Goal: Find specific page/section: Find specific page/section

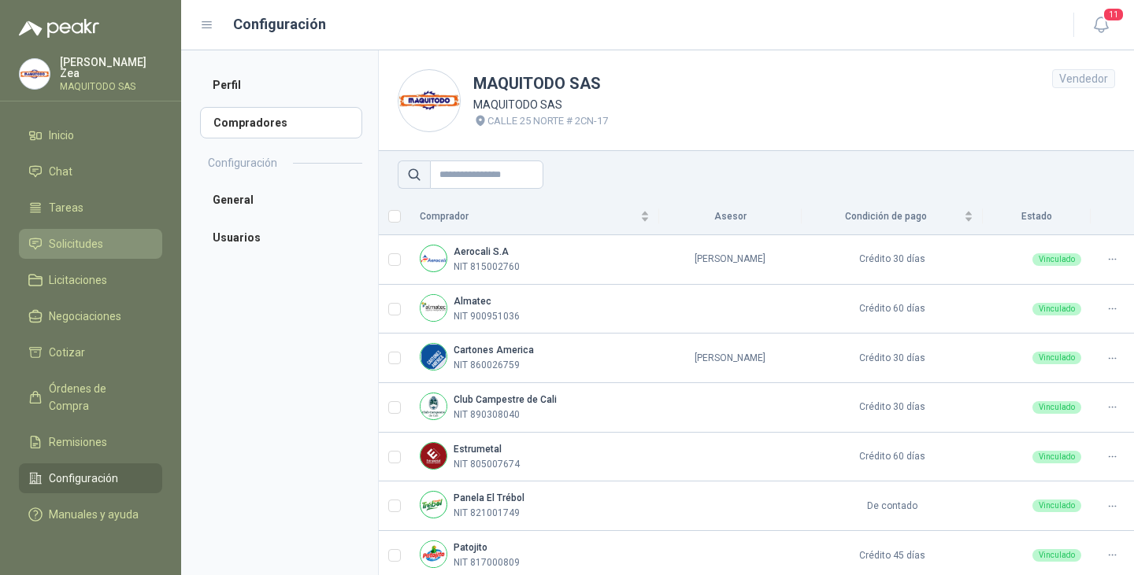
click at [85, 245] on span "Solicitudes" at bounding box center [76, 243] width 54 height 17
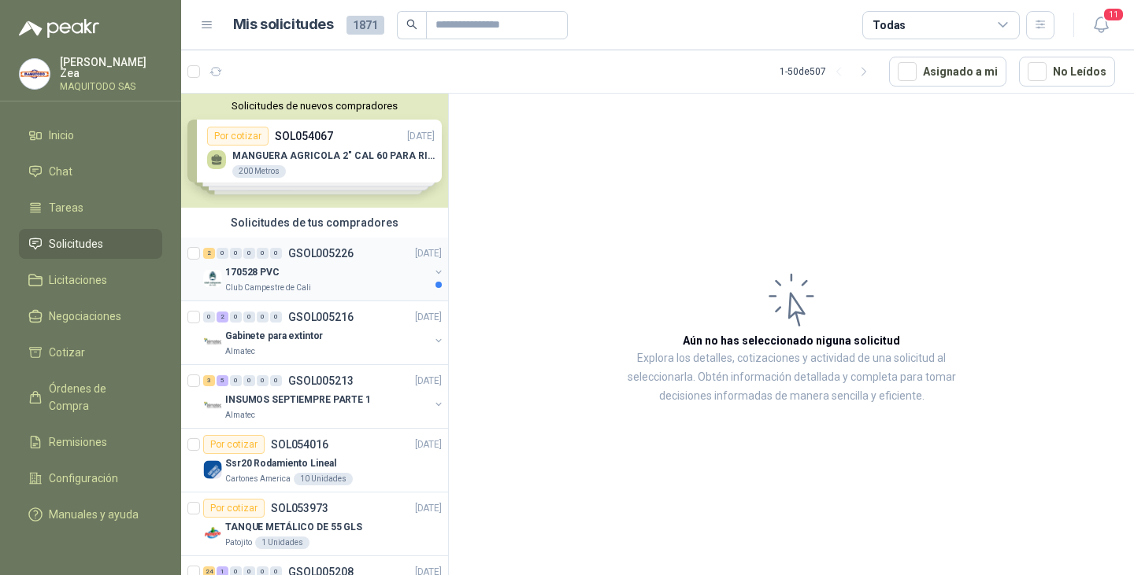
click at [324, 267] on div "170528 PVC" at bounding box center [327, 272] width 204 height 19
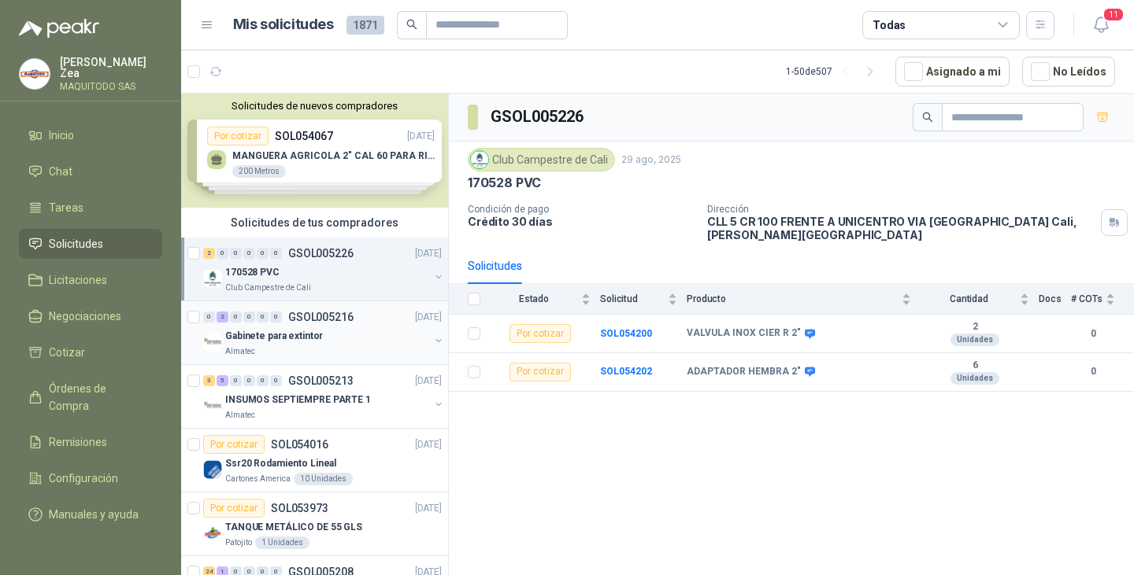
click at [326, 323] on p "GSOL005216" at bounding box center [320, 317] width 65 height 11
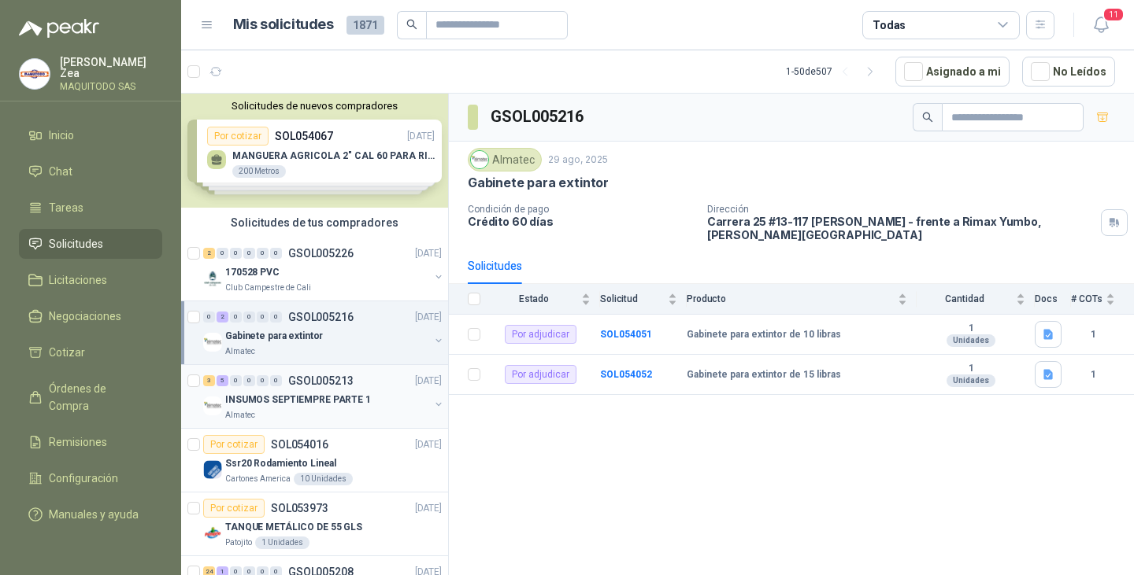
click at [334, 391] on div "INSUMOS SEPTIEMPRE PARTE 1" at bounding box center [327, 399] width 204 height 19
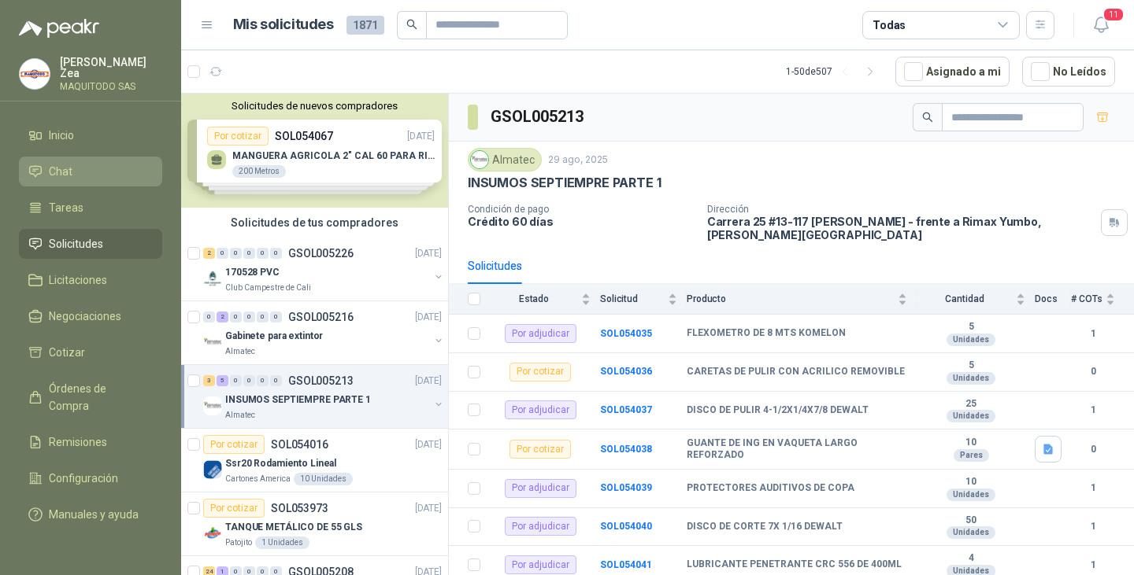
click at [52, 172] on span "Chat" at bounding box center [61, 171] width 24 height 17
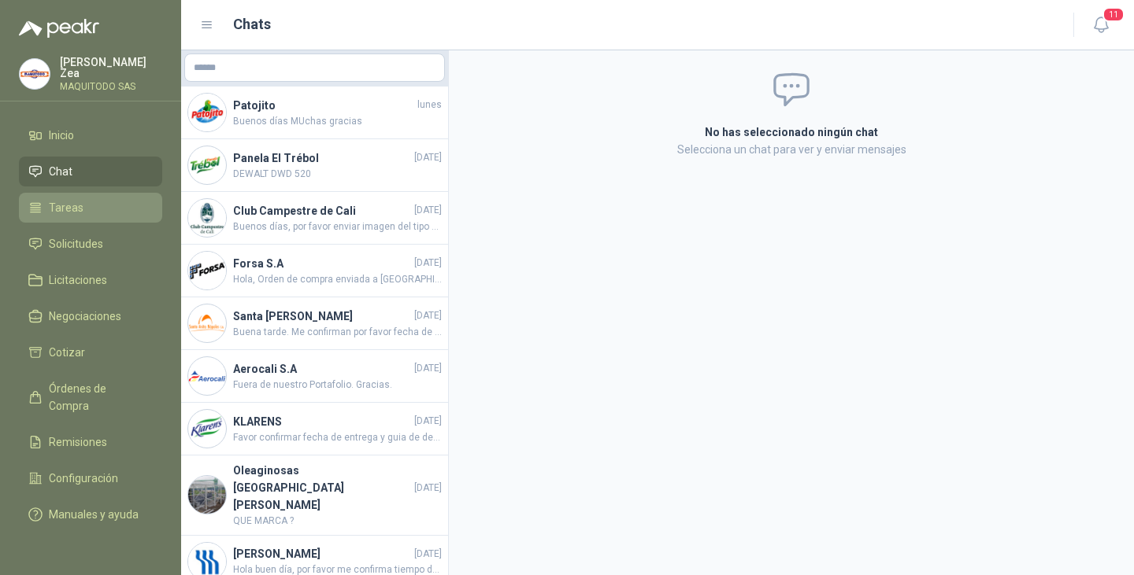
click at [80, 212] on span "Tareas" at bounding box center [66, 207] width 35 height 17
